Goal: Use online tool/utility: Utilize a website feature to perform a specific function

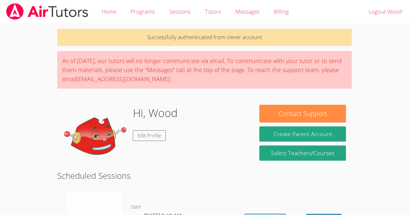
click at [215, 177] on h2 "Scheduled Sessions" at bounding box center [204, 176] width 295 height 12
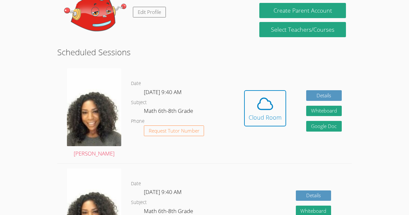
scroll to position [139, 0]
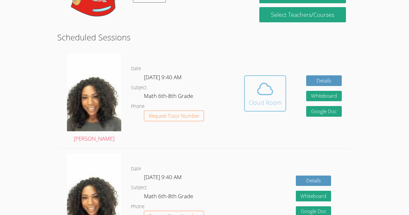
click at [244, 91] on button "Cloud Room" at bounding box center [265, 93] width 42 height 36
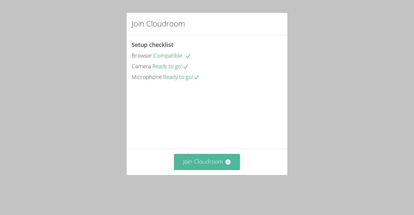
click at [225, 165] on icon at bounding box center [228, 162] width 6 height 6
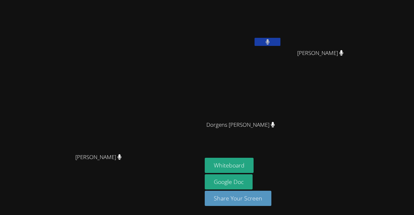
click at [270, 41] on icon at bounding box center [268, 42] width 4 height 6
click at [271, 41] on icon at bounding box center [267, 42] width 7 height 6
click at [254, 164] on button "Whiteboard" at bounding box center [229, 165] width 49 height 15
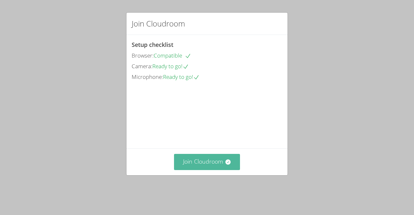
click at [201, 170] on button "Join Cloudroom" at bounding box center [207, 162] width 66 height 16
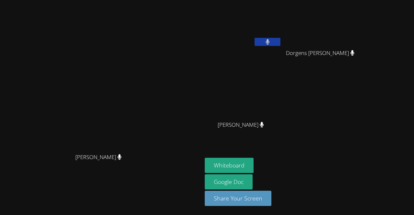
click at [270, 44] on icon at bounding box center [268, 42] width 4 height 6
click at [271, 44] on icon at bounding box center [267, 42] width 7 height 6
click at [150, 63] on video at bounding box center [101, 94] width 97 height 111
